Goal: Information Seeking & Learning: Learn about a topic

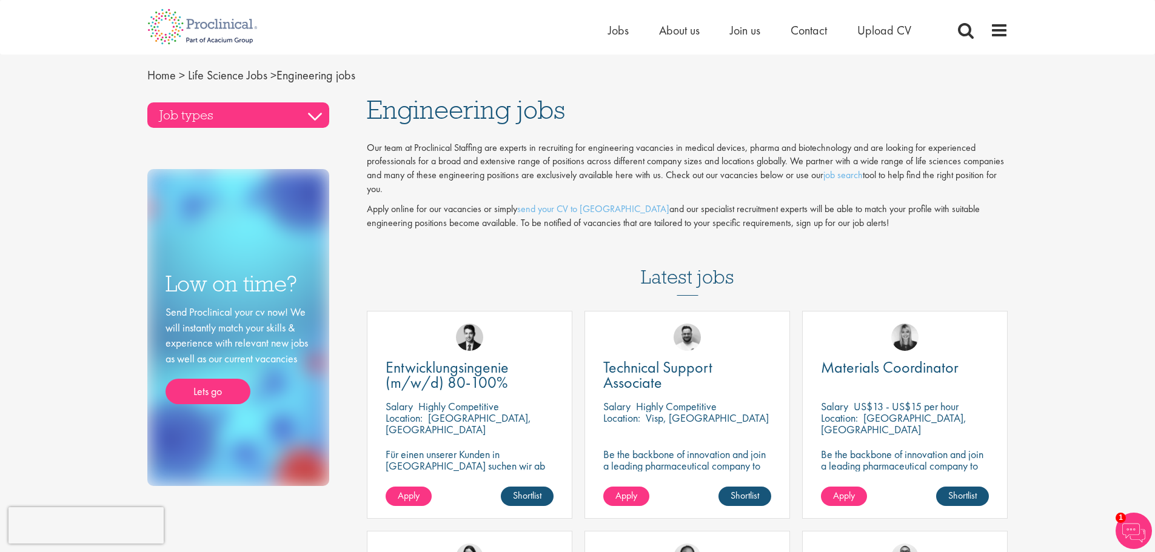
click at [299, 114] on h3 "Job types" at bounding box center [238, 114] width 182 height 25
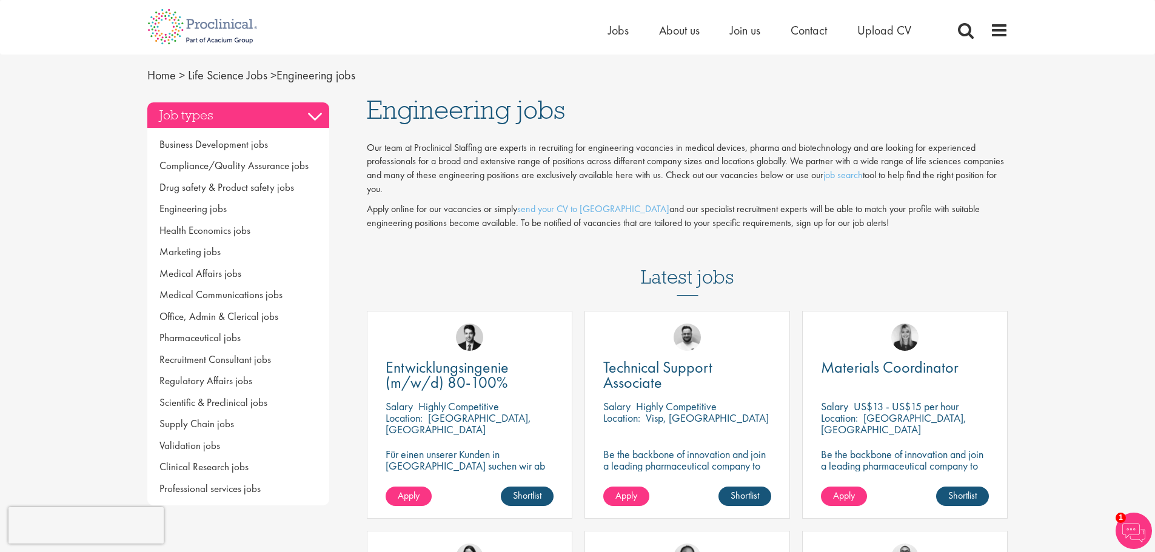
click at [304, 112] on h3 "Job types" at bounding box center [238, 114] width 182 height 25
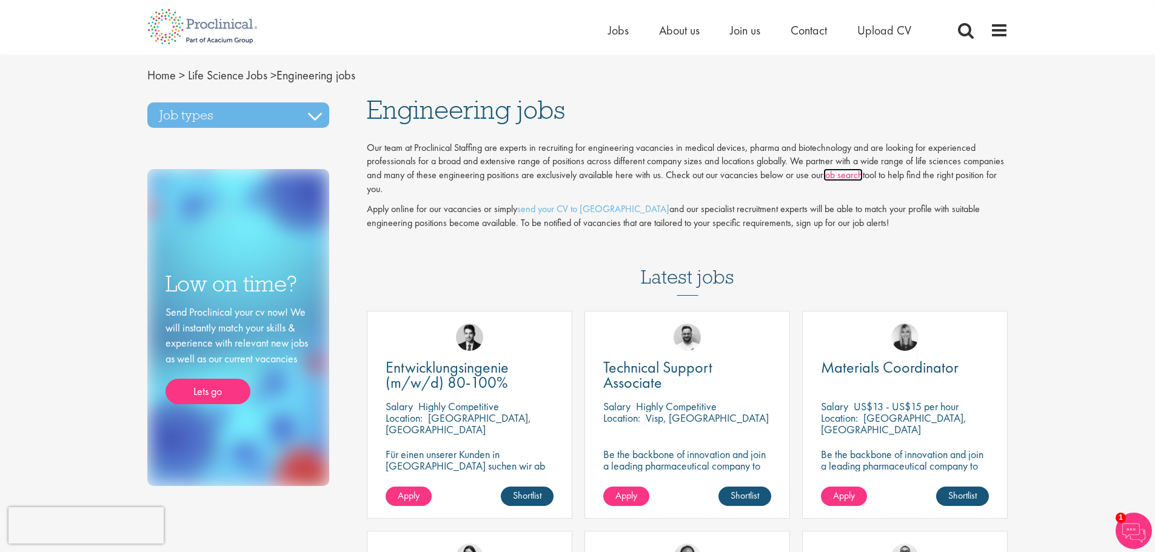
click at [843, 174] on link "job search" at bounding box center [842, 175] width 39 height 13
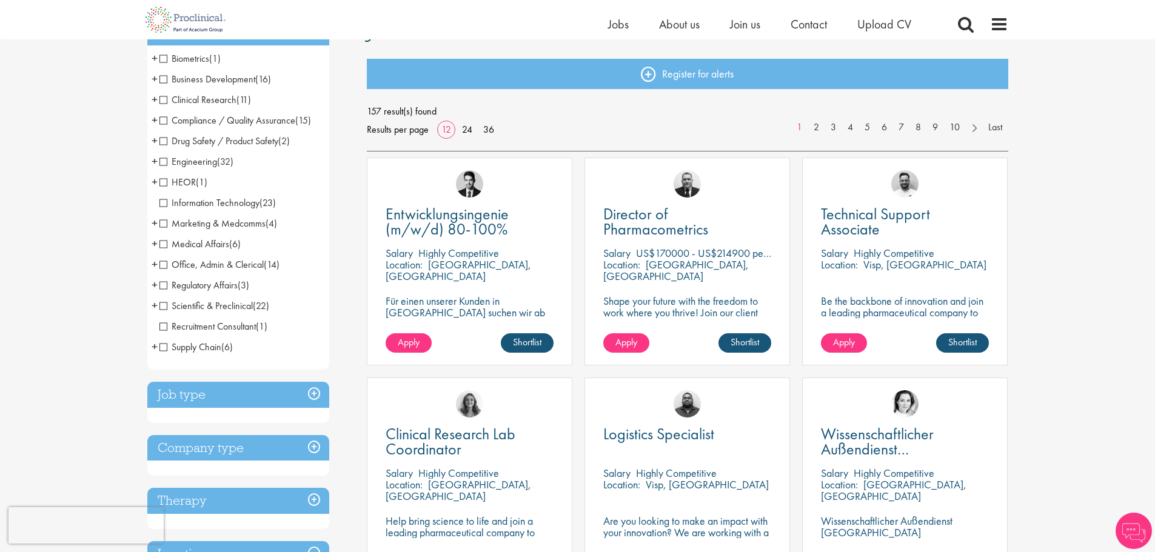
scroll to position [121, 0]
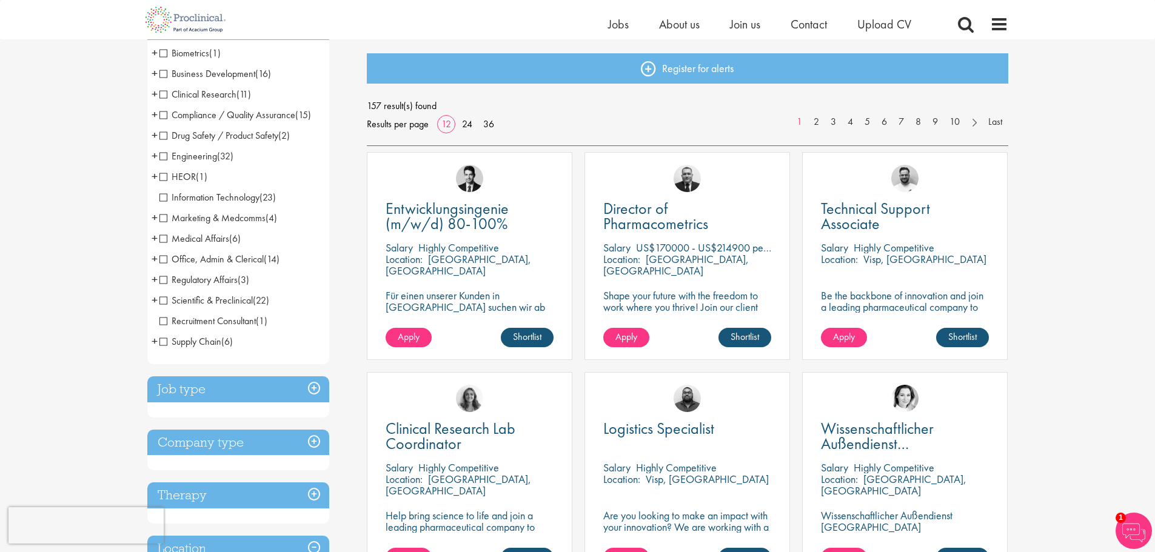
click at [164, 152] on span "Engineering" at bounding box center [188, 156] width 58 height 13
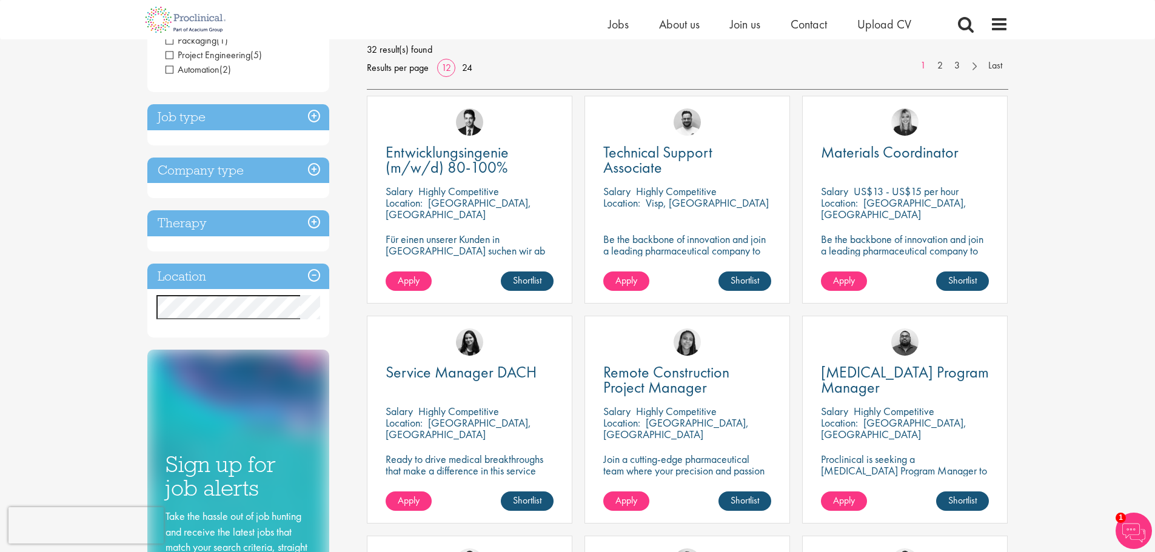
scroll to position [182, 0]
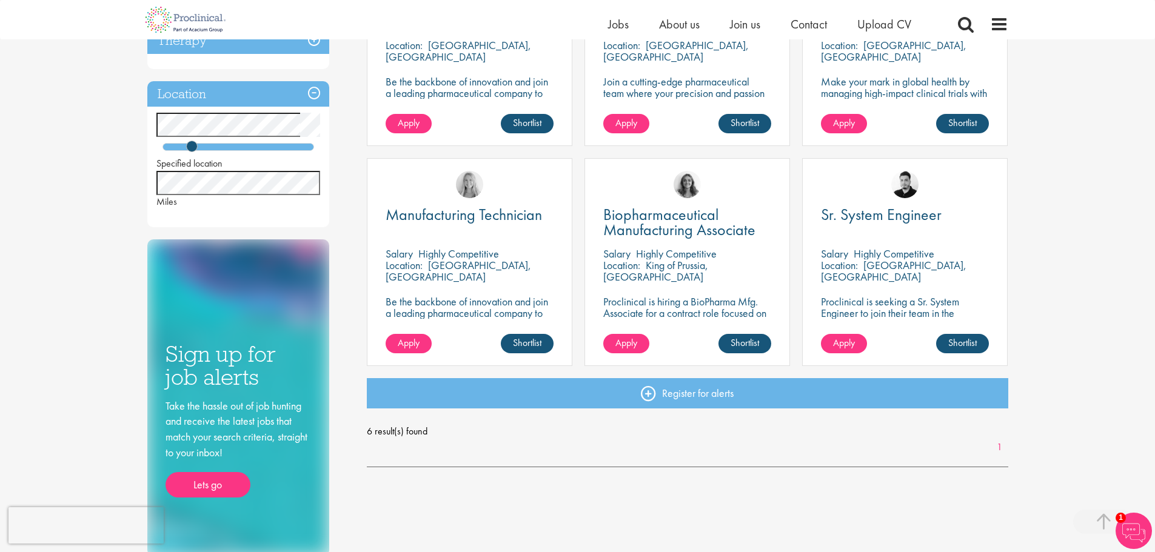
scroll to position [364, 0]
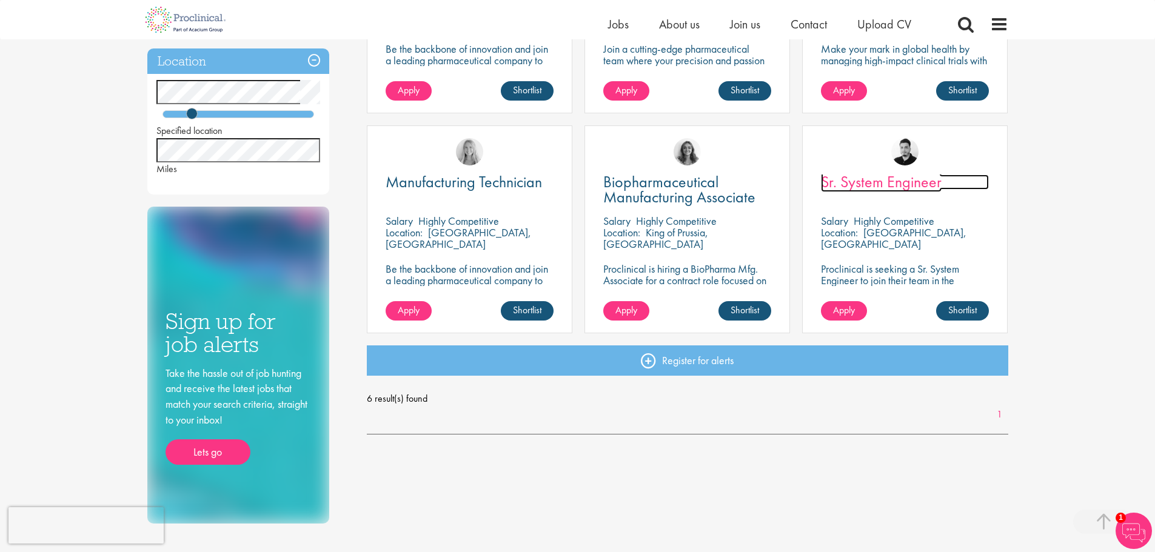
click at [880, 189] on span "Sr. System Engineer" at bounding box center [881, 182] width 121 height 21
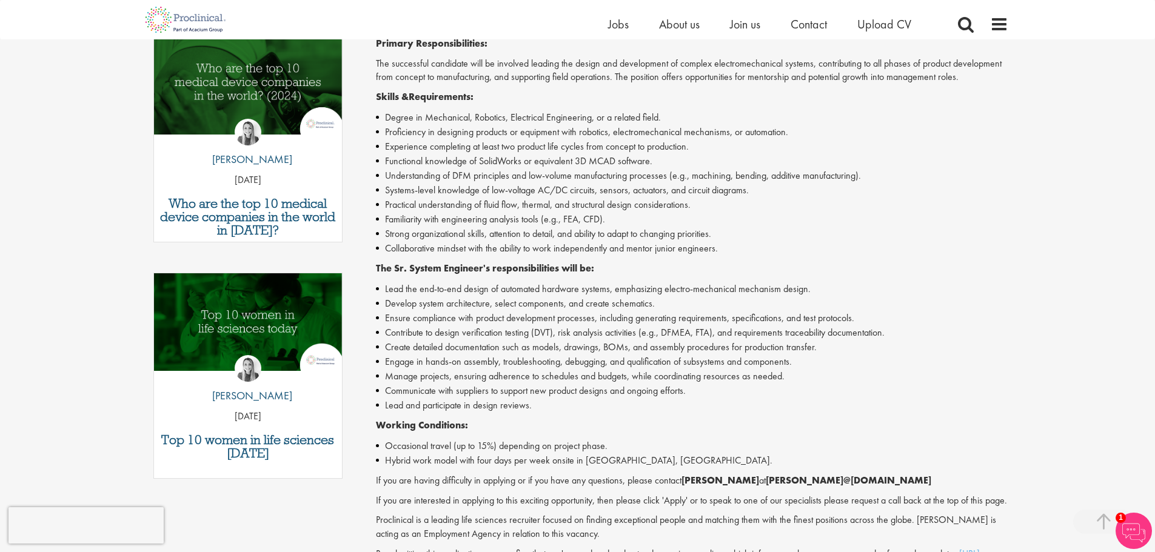
scroll to position [424, 0]
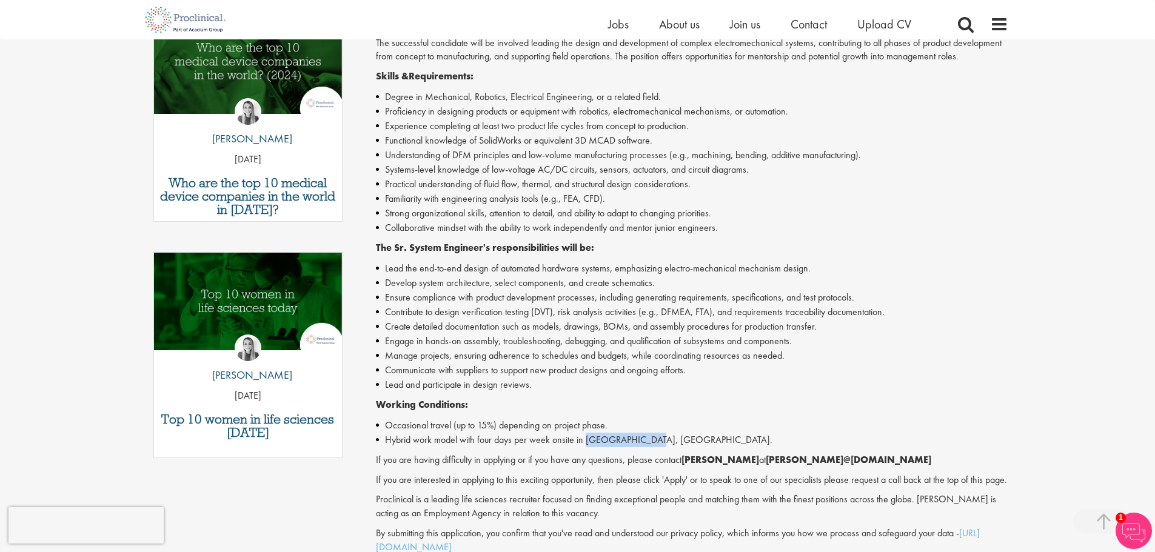
drag, startPoint x: 587, startPoint y: 440, endPoint x: 646, endPoint y: 436, distance: 59.0
click at [646, 436] on li "Hybrid work model with four days per week onsite in Springfield, MO." at bounding box center [692, 440] width 632 height 15
copy li "Springfield, MO"
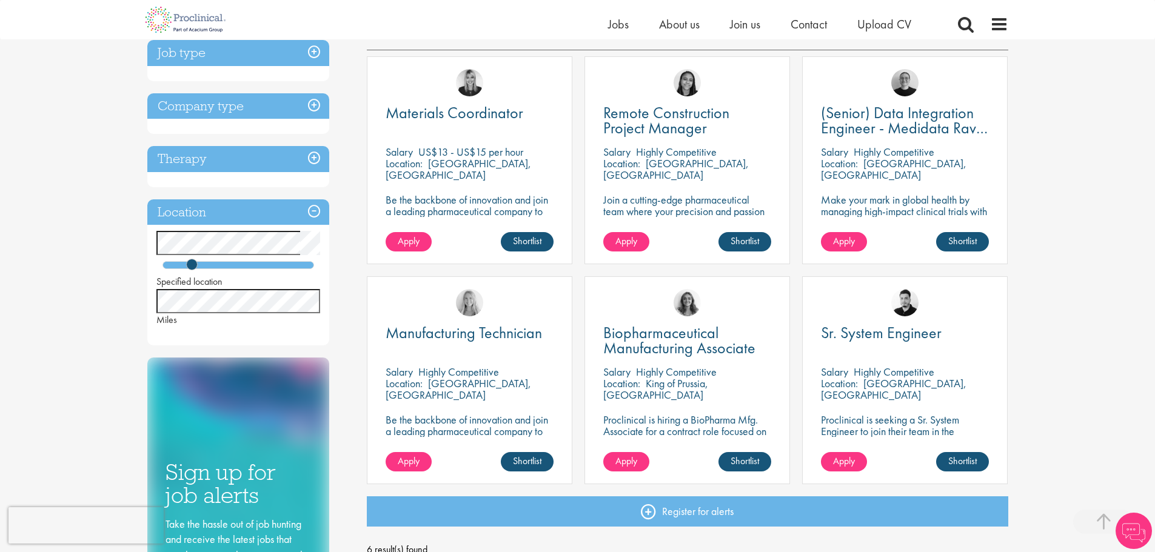
scroll to position [187, 0]
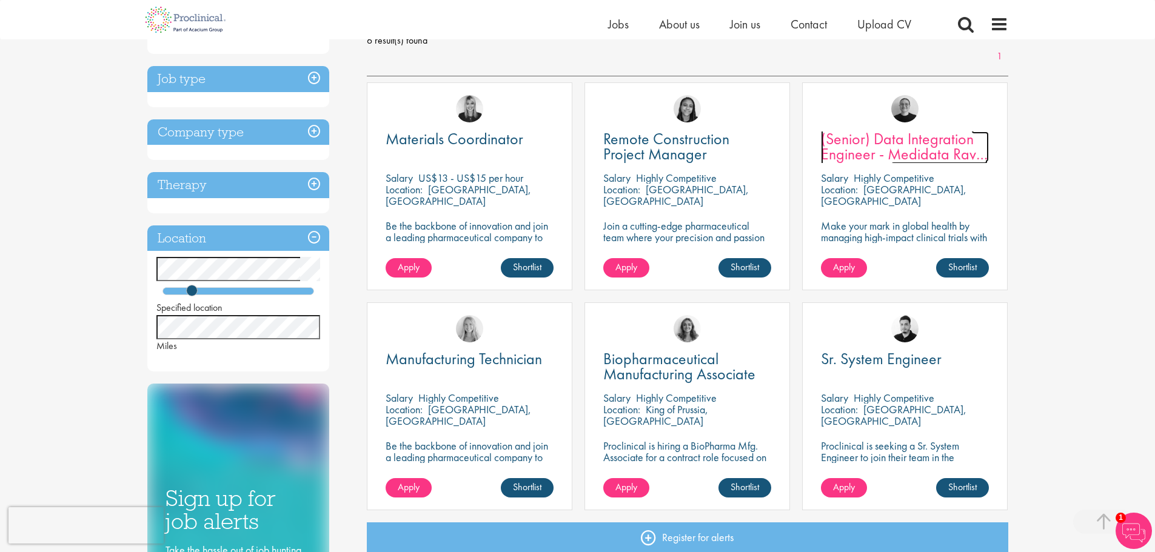
click at [918, 144] on span "(Senior) Data Integration Engineer - Medidata Rave Specialized" at bounding box center [904, 154] width 167 height 51
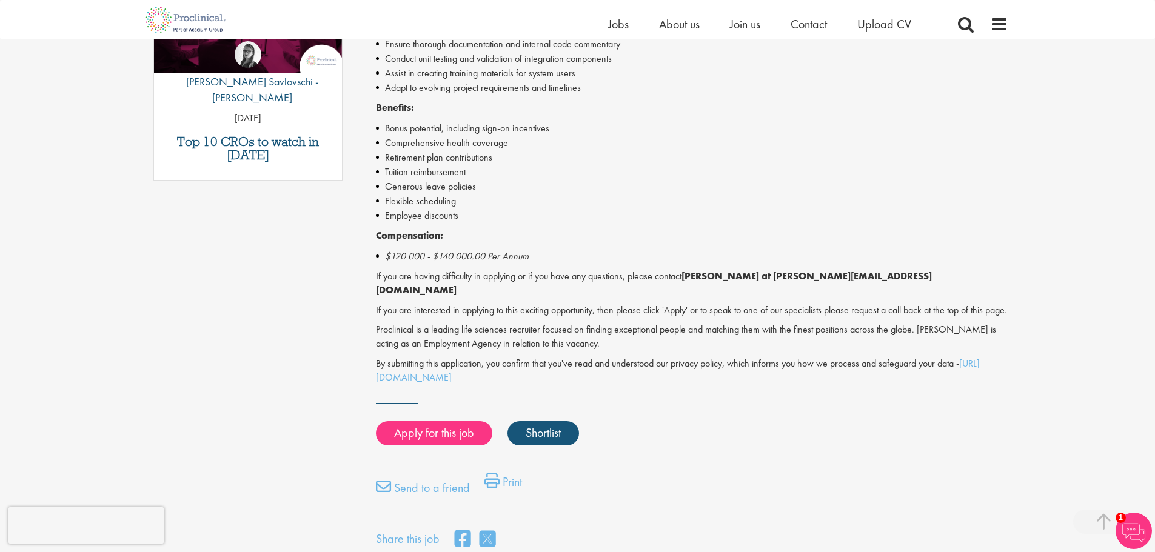
scroll to position [727, 0]
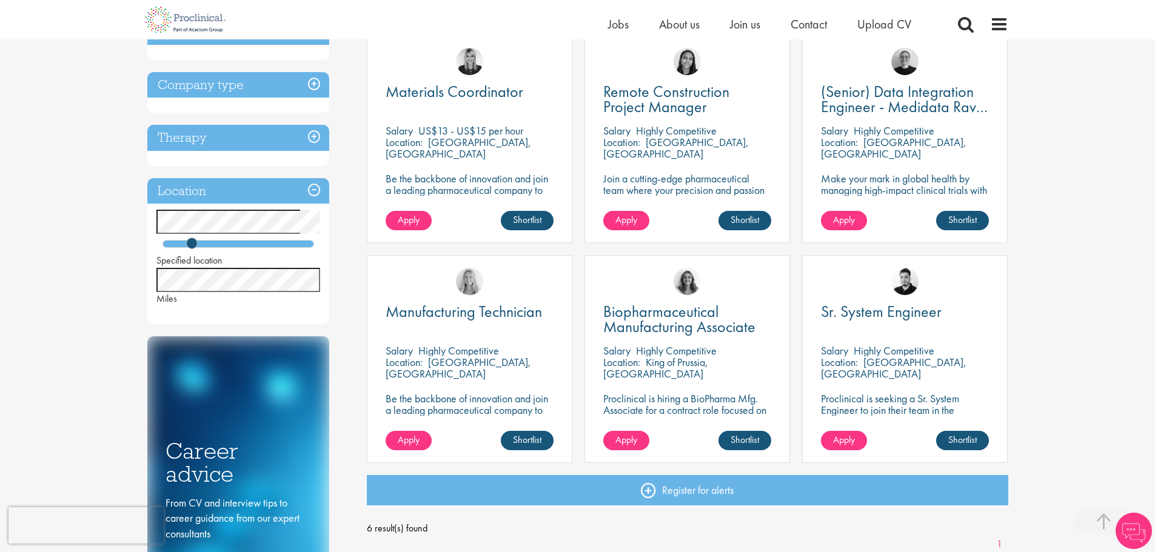
scroll to position [259, 0]
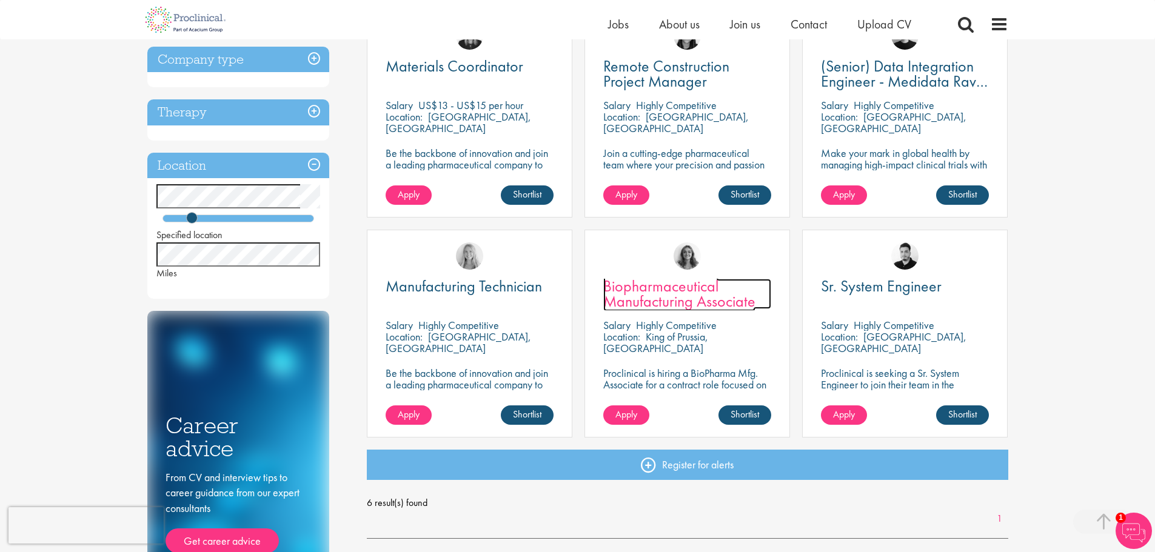
click at [678, 293] on span "Biopharmaceutical Manufacturing Associate" at bounding box center [679, 294] width 152 height 36
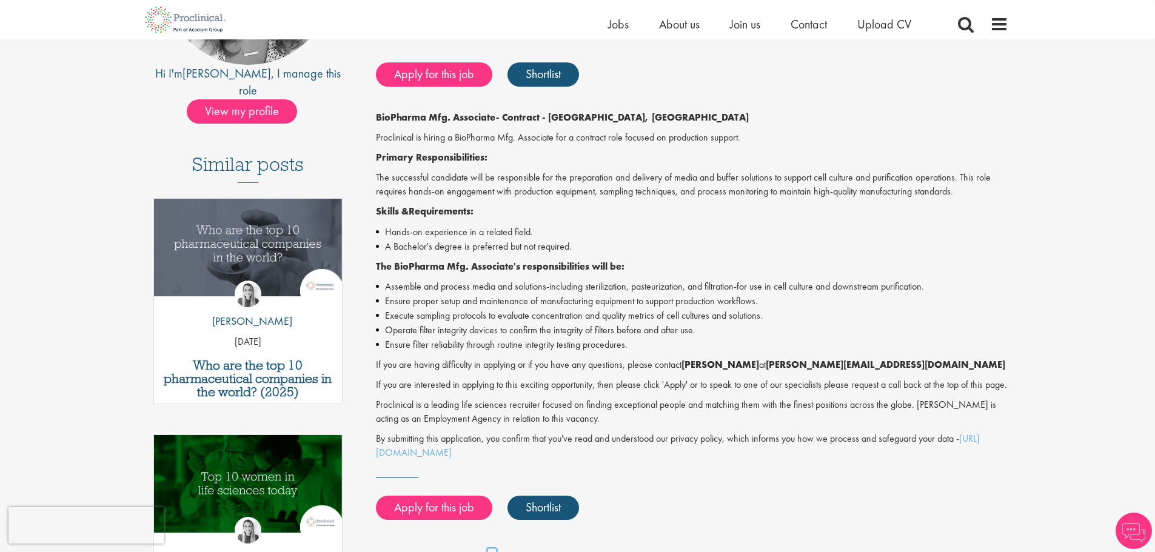
scroll to position [242, 0]
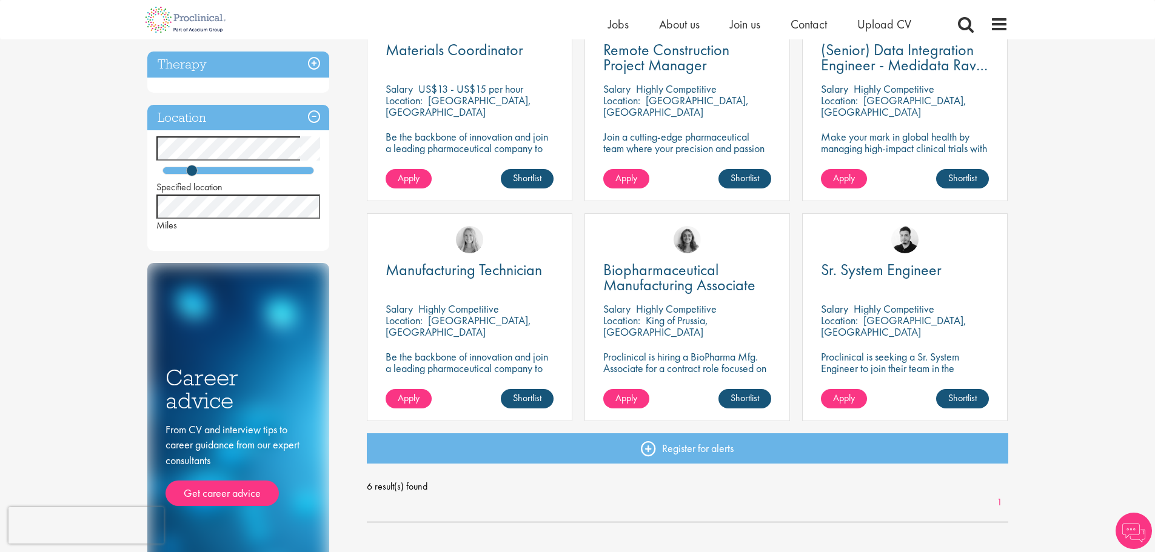
scroll to position [278, 0]
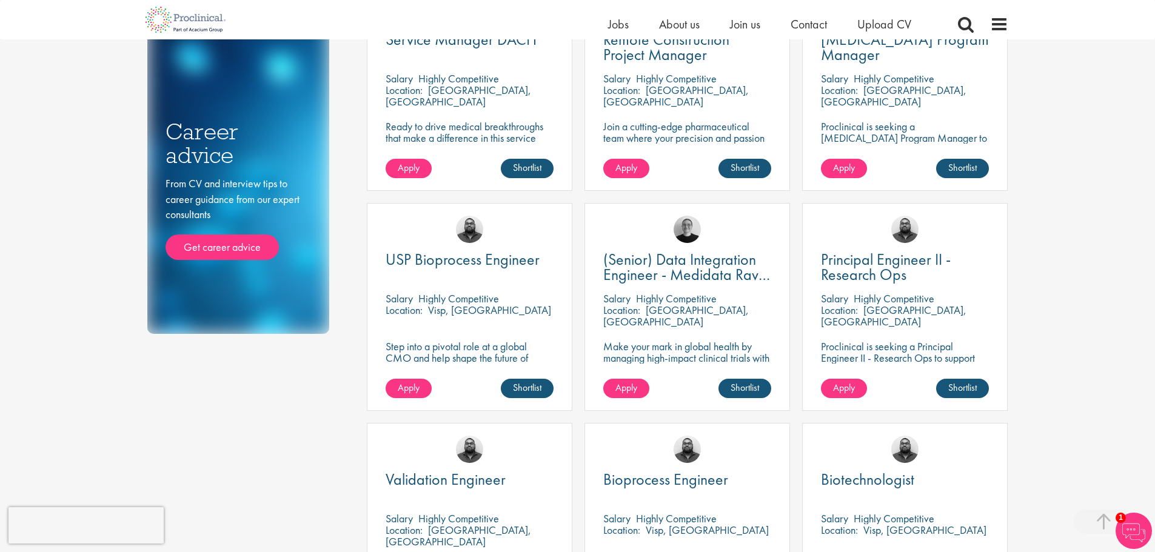
scroll to position [313, 0]
